Goal: Transaction & Acquisition: Purchase product/service

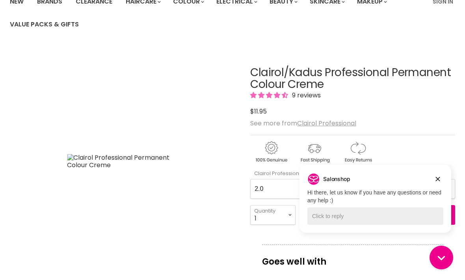
scroll to position [74, 0]
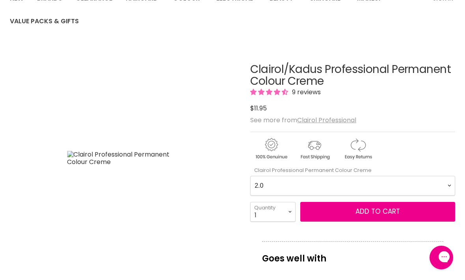
click at [438, 206] on button "Add to cart" at bounding box center [377, 212] width 155 height 20
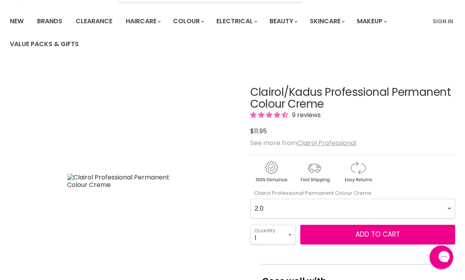
scroll to position [57, 0]
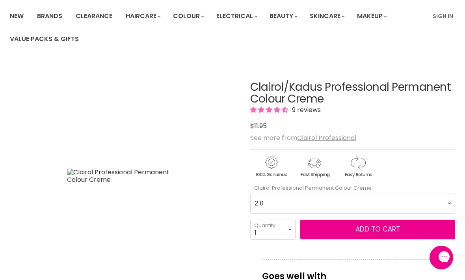
click at [368, 226] on span "Add to cart" at bounding box center [377, 228] width 44 height 9
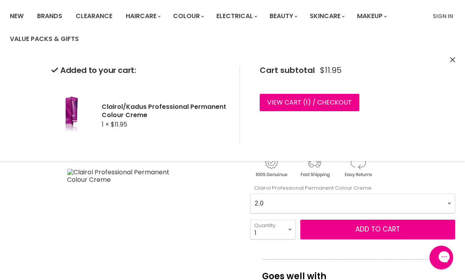
scroll to position [62, 0]
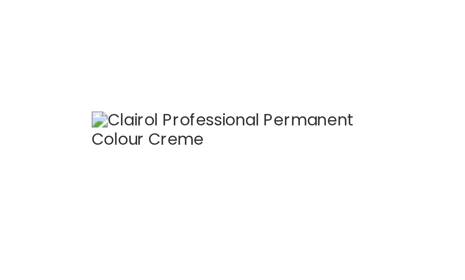
click at [96, 75] on img "Clairol/Kadus Professional Permanent Colour Creme image. Click or Scroll to Zoo…" at bounding box center [86, 170] width 153 height 229
click at [88, 70] on img "Clairol/Kadus Professional Permanent Colour Creme image. Click or Scroll to Zoo…" at bounding box center [86, 170] width 153 height 229
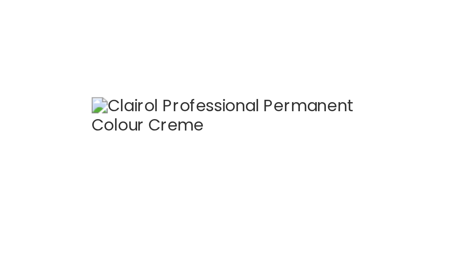
click at [25, 56] on img "Clairol/Kadus Professional Permanent Colour Creme image. Click or Scroll to Zoo…" at bounding box center [86, 170] width 153 height 229
click at [22, 56] on img "Clairol/Kadus Professional Permanent Colour Creme image. Click or Scroll to Zoo…" at bounding box center [86, 170] width 153 height 229
click at [83, 56] on img "Clairol/Kadus Professional Permanent Colour Creme image. Click or Scroll to Zoo…" at bounding box center [86, 170] width 153 height 229
click at [90, 56] on img "Clairol/Kadus Professional Permanent Colour Creme image. Click or Scroll to Zoo…" at bounding box center [86, 170] width 153 height 229
click at [80, 56] on img "Clairol/Kadus Professional Permanent Colour Creme image. Click or Scroll to Zoo…" at bounding box center [86, 170] width 153 height 229
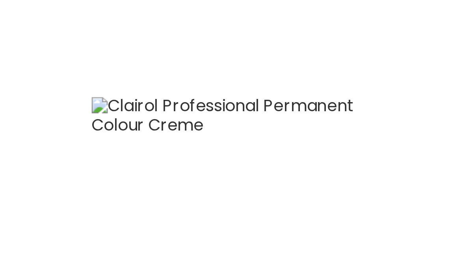
click at [70, 56] on img "Clairol/Kadus Professional Permanent Colour Creme image. Click or Scroll to Zoo…" at bounding box center [86, 170] width 153 height 229
click at [72, 58] on img "Clairol/Kadus Professional Permanent Colour Creme image. Click or Scroll to Zoo…" at bounding box center [86, 170] width 153 height 229
click at [73, 62] on img "Clairol/Kadus Professional Permanent Colour Creme image. Click or Scroll to Zoo…" at bounding box center [86, 170] width 153 height 229
click at [80, 56] on img "Clairol/Kadus Professional Permanent Colour Creme image. Click or Scroll to Zoo…" at bounding box center [86, 170] width 153 height 229
click at [83, 56] on img "Clairol/Kadus Professional Permanent Colour Creme image. Click or Scroll to Zoo…" at bounding box center [86, 170] width 153 height 229
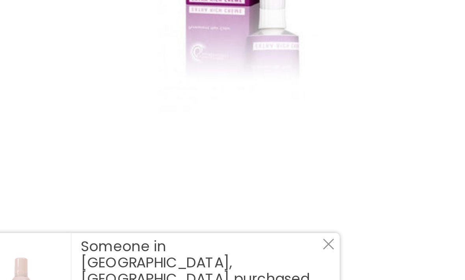
click at [157, 208] on icon "Close Icon" at bounding box center [159, 210] width 5 height 5
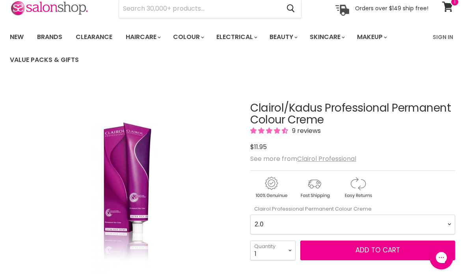
click at [93, 187] on img "Clairol/Kadus Professional Permanent Colour Creme image. Click or Scroll to Zoo…" at bounding box center [86, 196] width 153 height 229
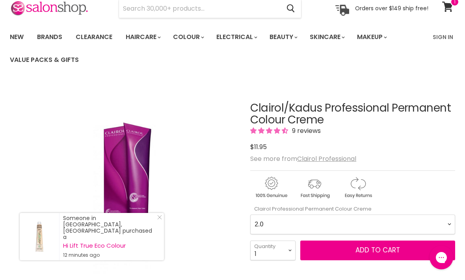
click at [162, 249] on div "Someone in [GEOGRAPHIC_DATA], [GEOGRAPHIC_DATA] purchased a Hi Lift True Eco Co…" at bounding box center [92, 236] width 144 height 47
click at [163, 253] on div "Someone in [GEOGRAPHIC_DATA], [GEOGRAPHIC_DATA] purchased a Hi Lift True Eco Co…" at bounding box center [92, 236] width 144 height 47
click at [160, 219] on line "Close Icon" at bounding box center [159, 217] width 4 height 4
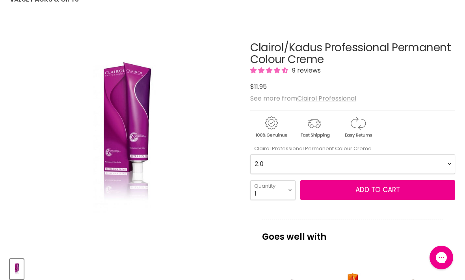
scroll to position [95, 0]
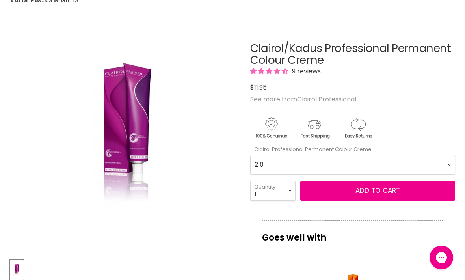
click at [450, 163] on Creme-0-0 "2.0 2.8 3.0 3.6 4.0 4.07 4.65 4.71 4.75 4.77 5.0 5.07 5.1 5.46 5.5 5.6 5.7 5.71…" at bounding box center [352, 165] width 205 height 20
click at [451, 164] on Creme-0-0 "2.0 2.8 3.0 3.6 4.0 4.07 4.65 4.71 4.75 4.77 5.0 5.07 5.1 5.46 5.5 5.6 5.7 5.71…" at bounding box center [352, 165] width 205 height 20
click at [318, 125] on img "Main content" at bounding box center [314, 128] width 42 height 24
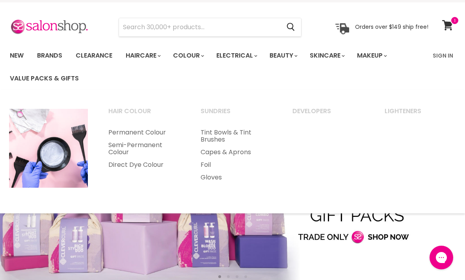
click at [146, 133] on link "Permanent Colour" at bounding box center [143, 132] width 91 height 13
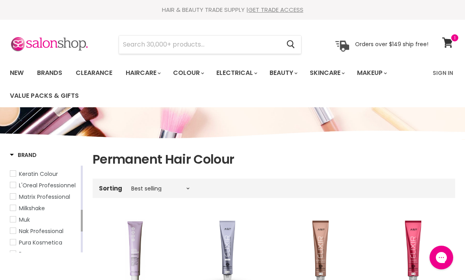
click at [188, 44] on input "Search" at bounding box center [199, 44] width 161 height 18
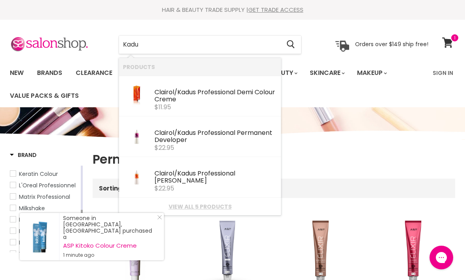
type input "Kadus"
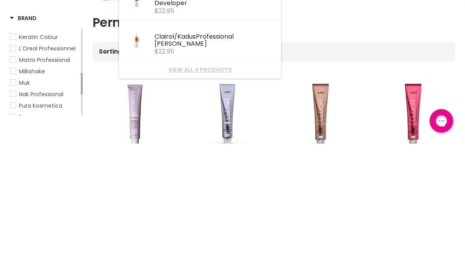
click at [199, 203] on link "View all 4 products" at bounding box center [200, 206] width 154 height 6
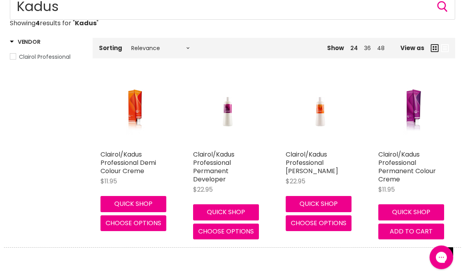
scroll to position [124, 0]
click at [411, 161] on link "Clairol/Kadus Professional Permanent Colour Creme" at bounding box center [406, 167] width 57 height 34
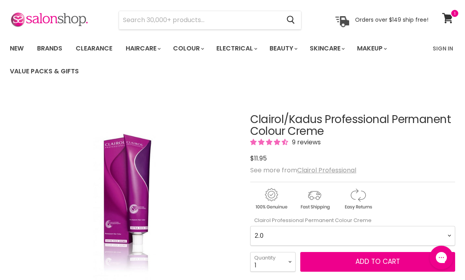
click at [452, 235] on Creme-0-0 "2.0 2.8 3.0 3.6 4.0 4.07 4.65 4.71 4.75 4.77 5.0 5.07 5.1 5.46 5.5 5.6 5.7 5.71…" at bounding box center [352, 236] width 205 height 20
select Creme-0-0 "8.0"
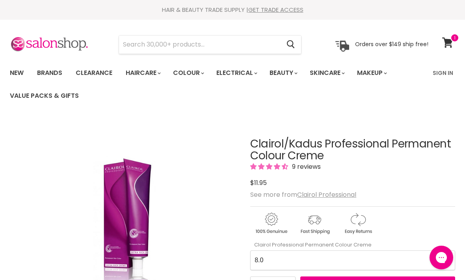
click at [450, 39] on span at bounding box center [454, 37] width 9 height 9
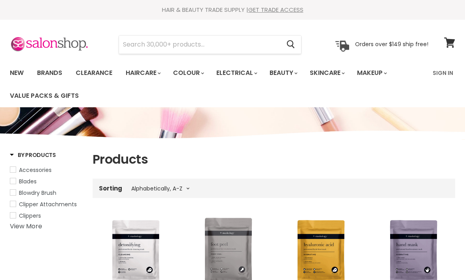
select select "title-ascending"
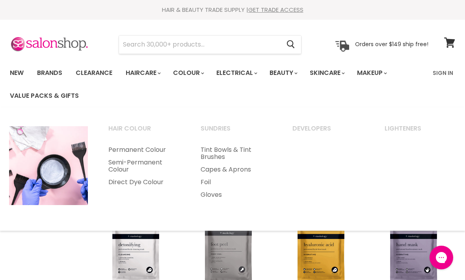
click at [238, 168] on link "Capes & Aprons" at bounding box center [236, 169] width 91 height 13
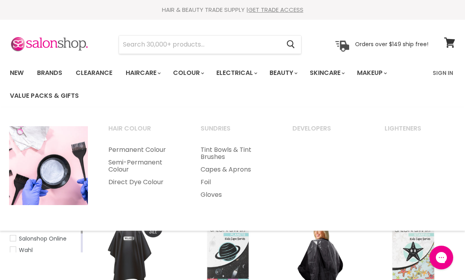
click at [140, 148] on link "Permanent Colour" at bounding box center [143, 149] width 91 height 13
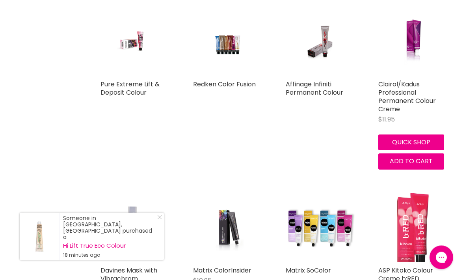
scroll to position [1793, 0]
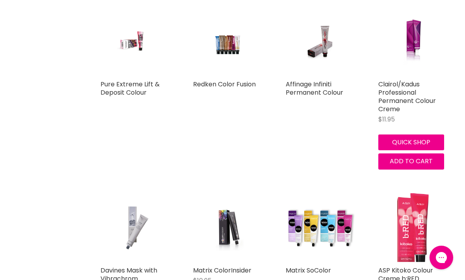
click at [415, 83] on link "Clairol/Kadus Professional Permanent Colour Creme" at bounding box center [406, 97] width 57 height 34
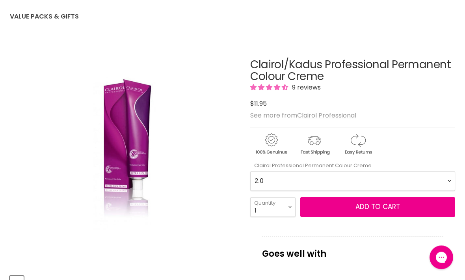
scroll to position [80, 0]
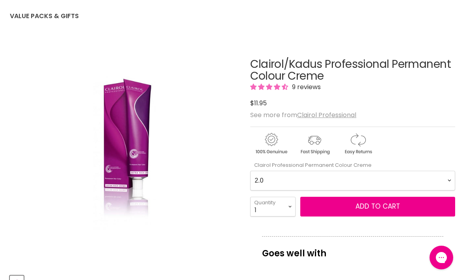
click at [448, 177] on Creme-0-0 "2.0 2.8 3.0 3.6 4.0 4.07 4.65 4.71 4.75 4.77 5.0 5.07 5.1 5.46 5.5 5.6 5.7 5.71…" at bounding box center [352, 180] width 205 height 20
select Creme-0-0 "8.0"
click at [370, 206] on span "Add to cart" at bounding box center [377, 205] width 44 height 9
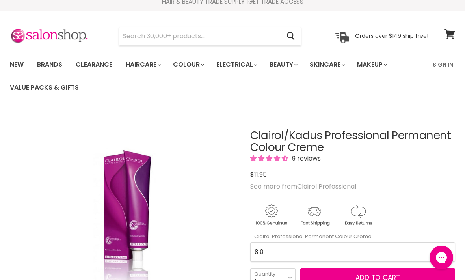
scroll to position [8, 0]
click at [379, 278] on span "Add to cart" at bounding box center [377, 276] width 44 height 9
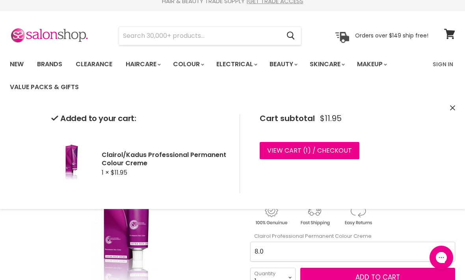
click at [292, 151] on link "View cart ( 1 ) / Checkout" at bounding box center [309, 150] width 100 height 17
